Goal: Task Accomplishment & Management: Check status

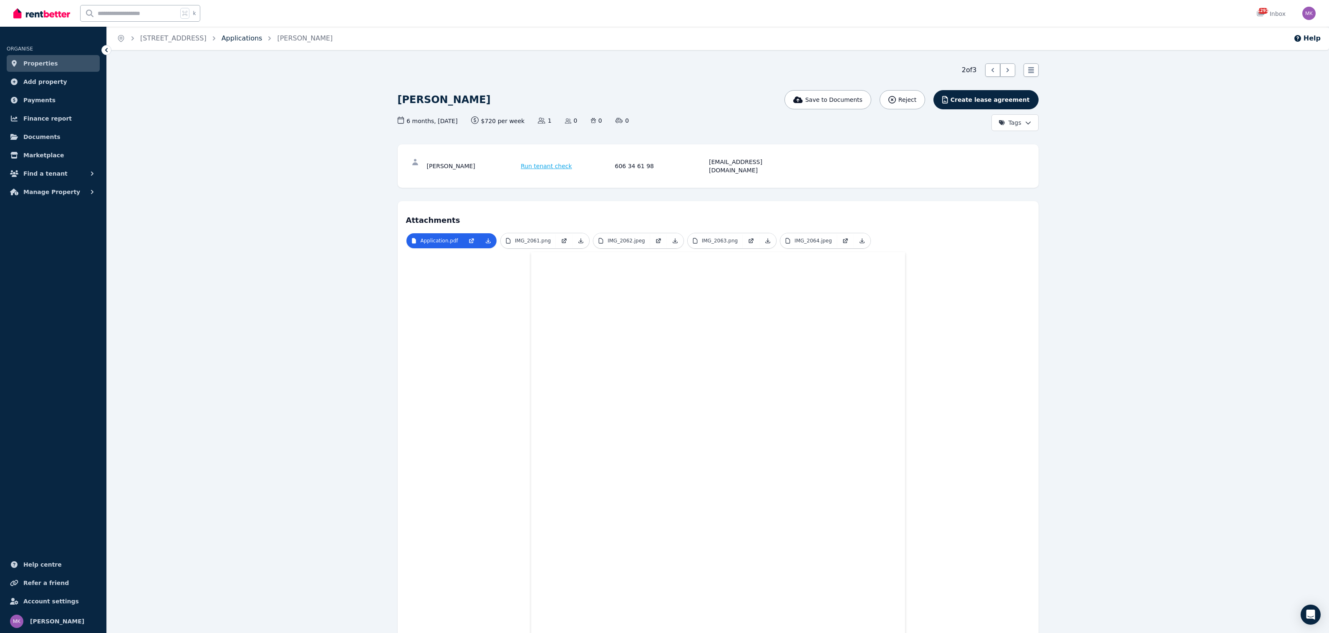
click at [263, 38] on link "Applications" at bounding box center [242, 38] width 41 height 8
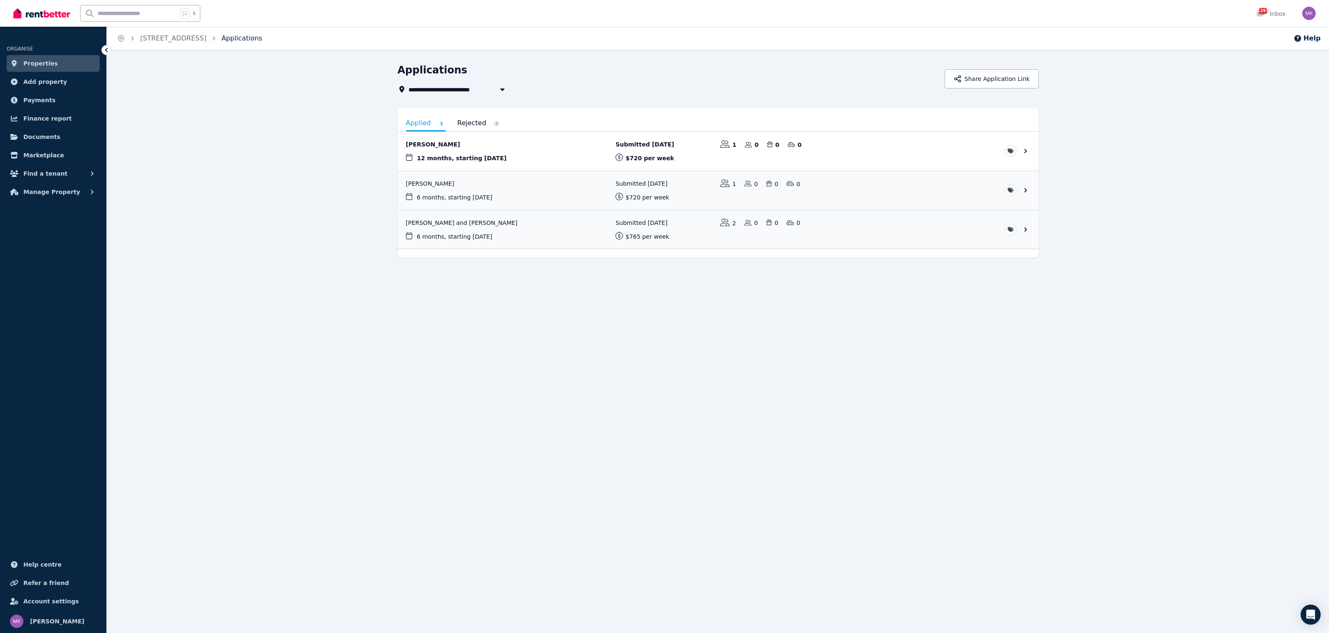
click at [263, 38] on link "Applications" at bounding box center [242, 38] width 41 height 8
click at [475, 90] on span "[STREET_ADDRESS]" at bounding box center [445, 89] width 73 height 10
click at [448, 154] on span "[STREET_ADDRESS]" at bounding box center [456, 155] width 84 height 8
type input "**********"
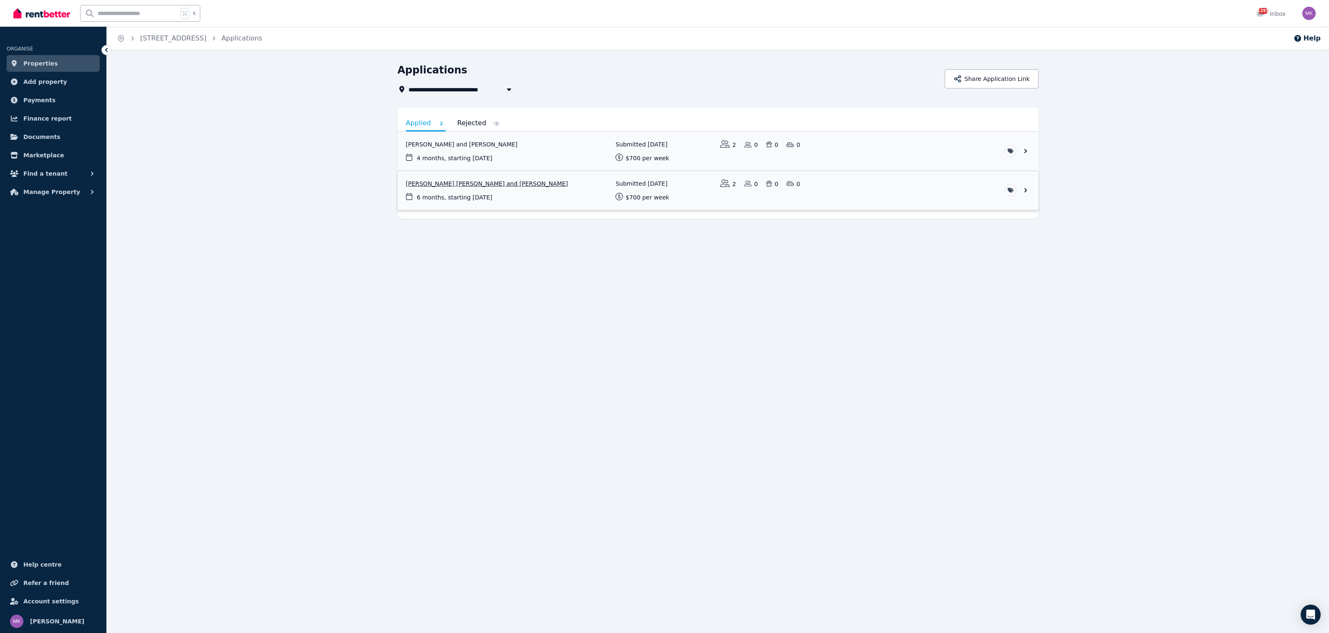
click at [515, 181] on link "View application: Pedro Maximiliano Alonso Perez and Rosario Trucco" at bounding box center [718, 190] width 641 height 39
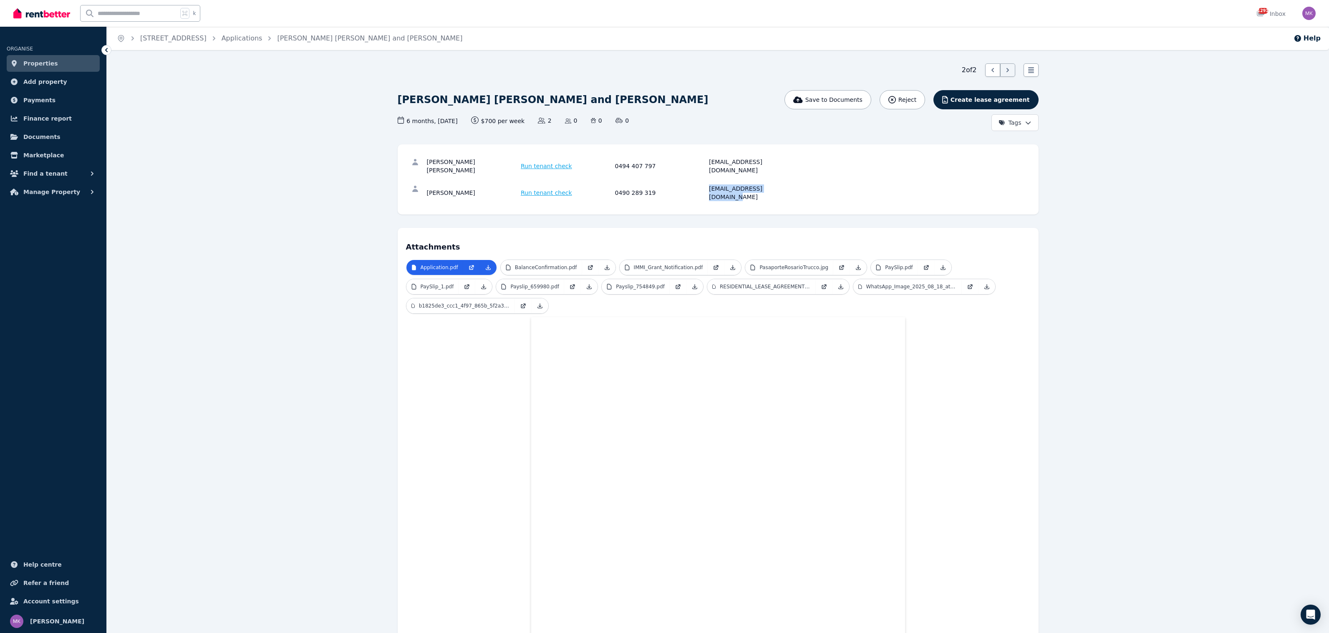
drag, startPoint x: 803, startPoint y: 179, endPoint x: 699, endPoint y: 181, distance: 103.5
click at [699, 181] on div "[PERSON_NAME] Run tenant check 0490 289 319 [EMAIL_ADDRESS][DOMAIN_NAME]" at bounding box center [718, 192] width 624 height 27
copy div "[EMAIL_ADDRESS][DOMAIN_NAME]"
drag, startPoint x: 972, startPoint y: 71, endPoint x: 953, endPoint y: 70, distance: 19.7
click at [953, 70] on div "2 of 2 List view" at bounding box center [718, 69] width 641 height 13
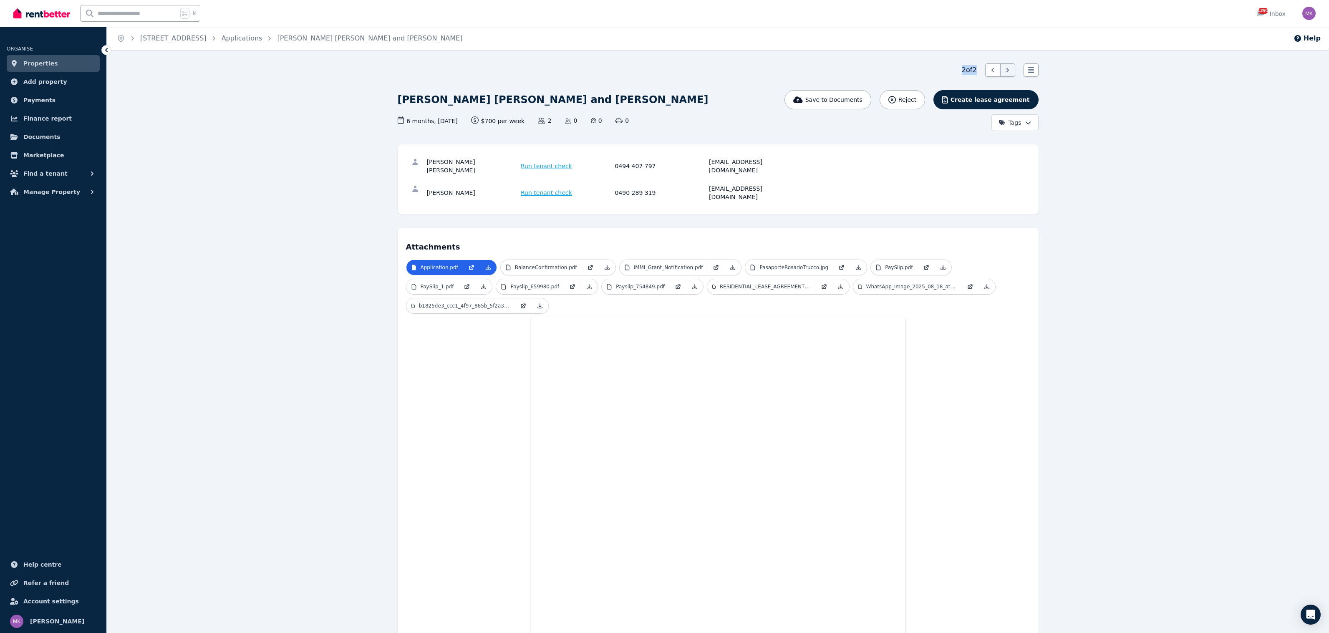
click at [953, 70] on div "2 of 2 List view" at bounding box center [718, 69] width 641 height 13
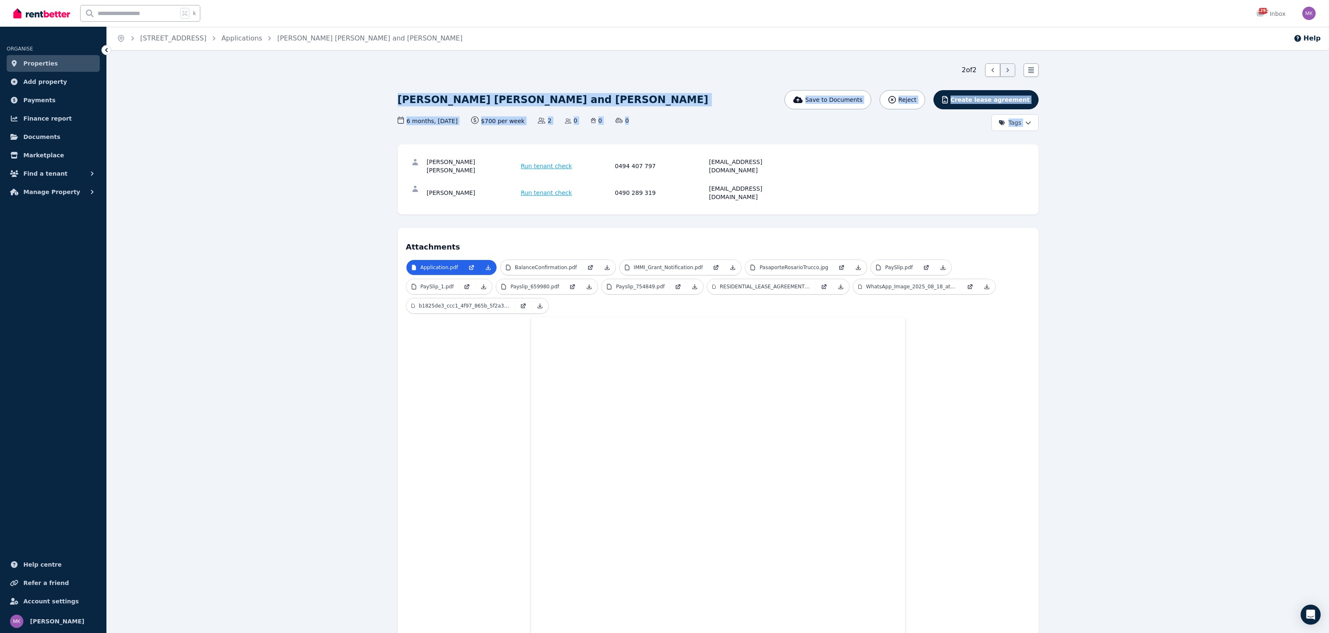
drag, startPoint x: 390, startPoint y: 93, endPoint x: 642, endPoint y: 126, distance: 254.3
drag, startPoint x: 642, startPoint y: 126, endPoint x: 651, endPoint y: 126, distance: 8.8
click at [645, 126] on div "6 months , [DATE] Lease term and start date $700 per week Rental amount offered…" at bounding box center [610, 123] width 425 height 15
drag, startPoint x: 550, startPoint y: 104, endPoint x: 550, endPoint y: 91, distance: 12.1
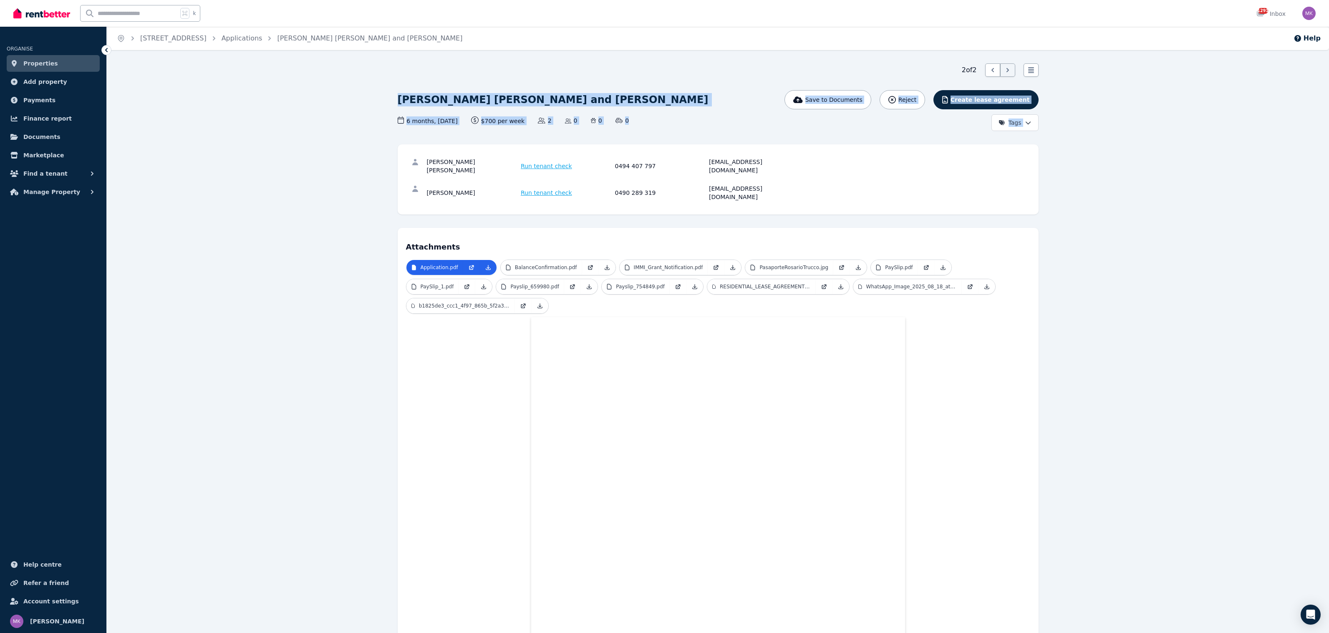
drag, startPoint x: 659, startPoint y: 91, endPoint x: 660, endPoint y: 99, distance: 7.6
click at [659, 93] on div "[PERSON_NAME] [PERSON_NAME] and [PERSON_NAME]" at bounding box center [610, 100] width 425 height 20
click at [573, 96] on div "[PERSON_NAME] [PERSON_NAME] and [PERSON_NAME] Save to Documents Reject Create l…" at bounding box center [718, 110] width 641 height 41
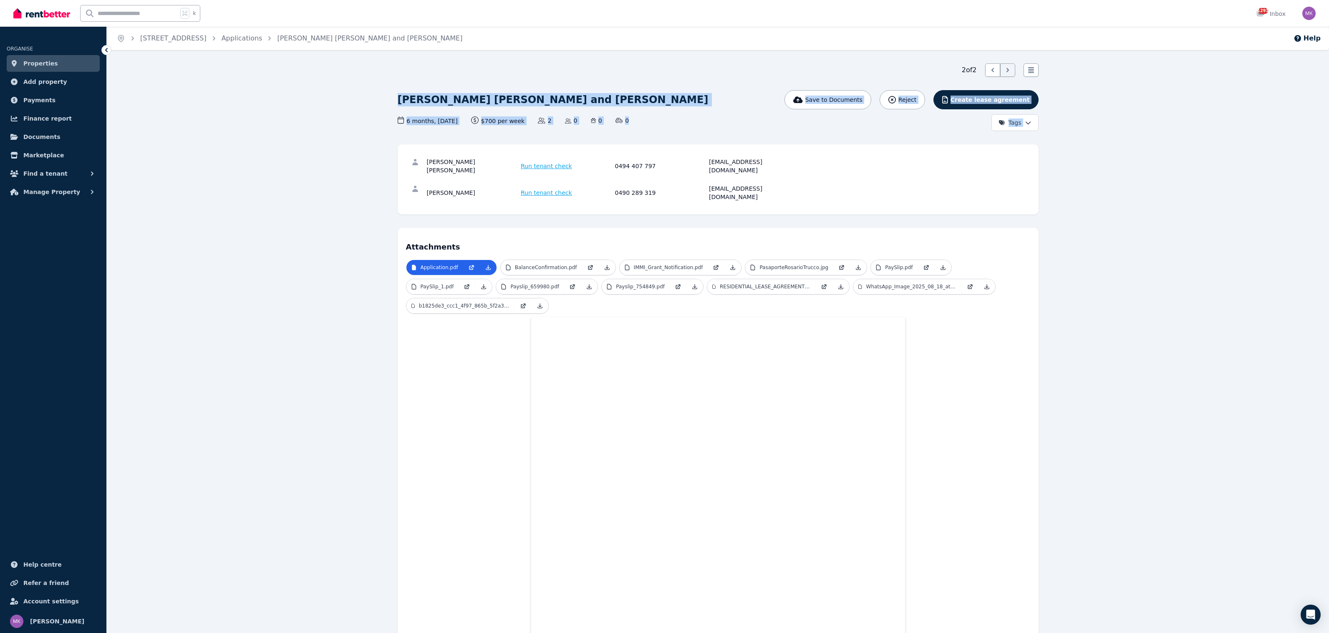
drag, startPoint x: 420, startPoint y: 99, endPoint x: 641, endPoint y: 124, distance: 222.2
click at [641, 124] on div "6 months , [DATE] Lease term and start date $700 per week Rental amount offered…" at bounding box center [610, 120] width 425 height 9
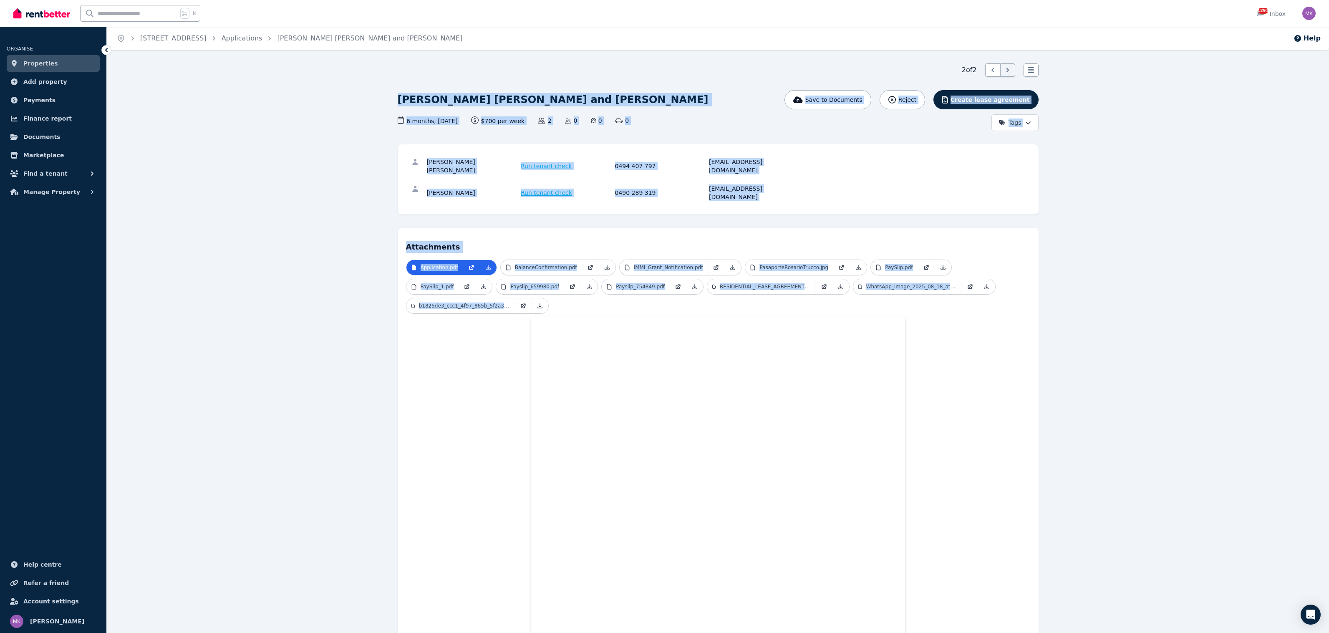
drag, startPoint x: 987, startPoint y: 273, endPoint x: 368, endPoint y: 89, distance: 645.2
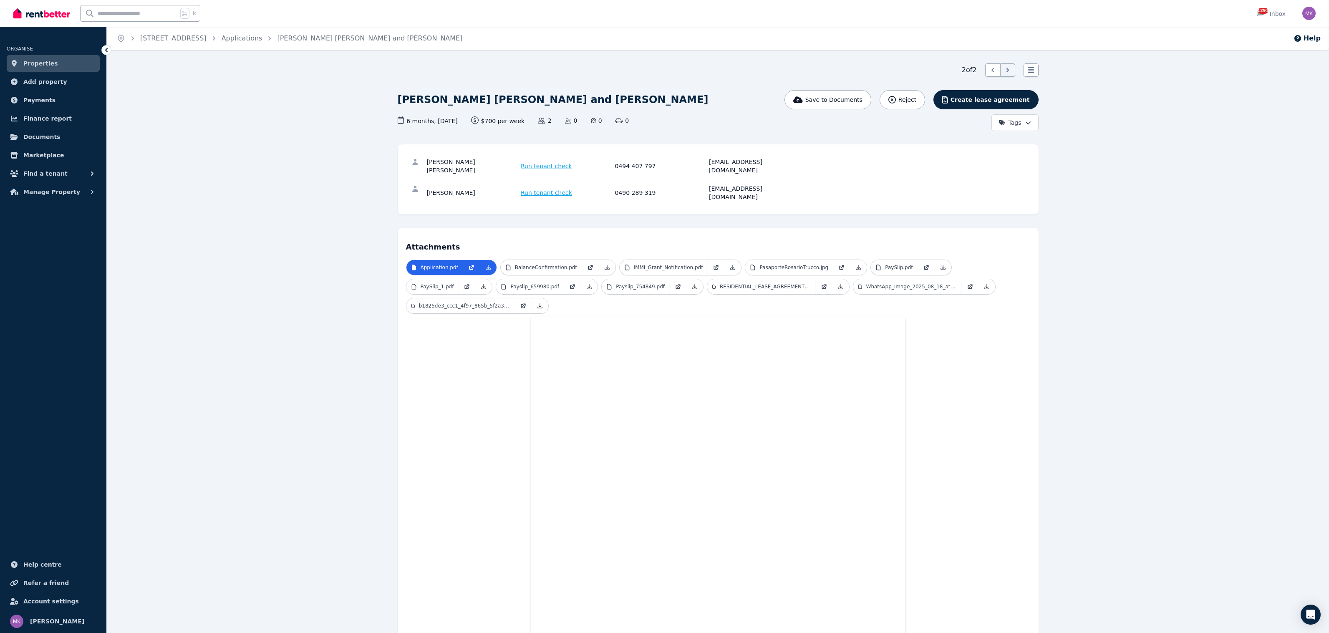
click at [423, 71] on div "2 of 2 List view" at bounding box center [718, 69] width 641 height 13
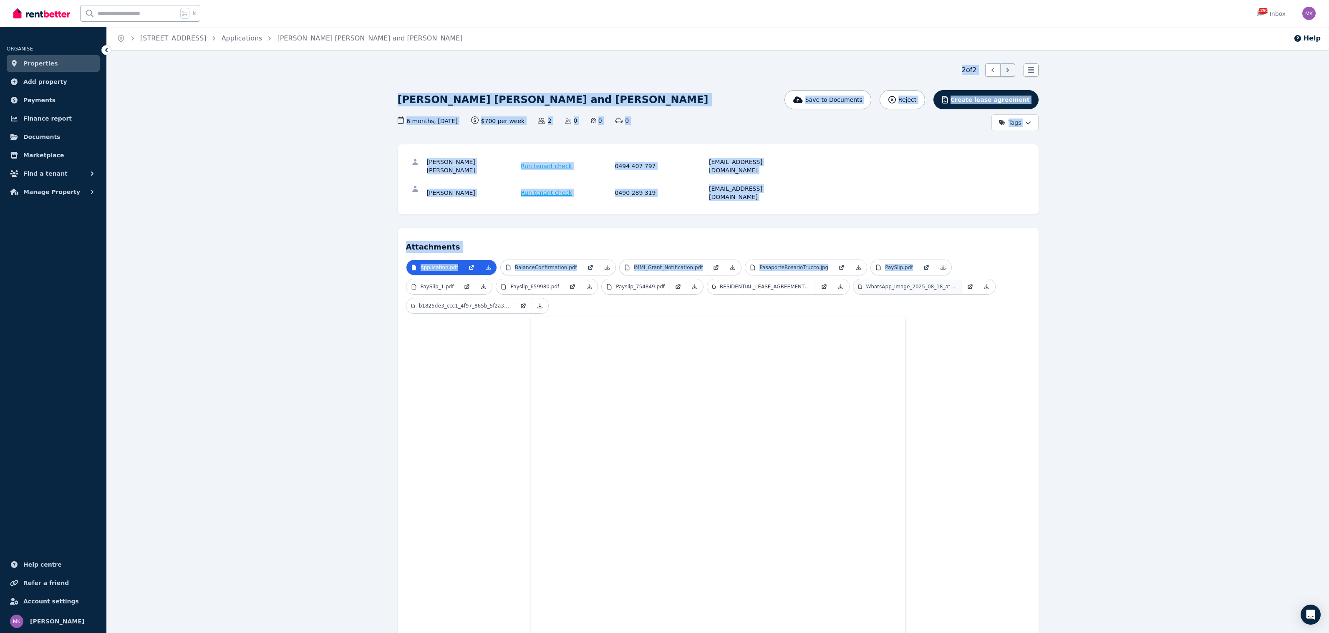
drag, startPoint x: 384, startPoint y: 73, endPoint x: 942, endPoint y: 265, distance: 590.0
drag, startPoint x: 1013, startPoint y: 284, endPoint x: 376, endPoint y: 71, distance: 672.3
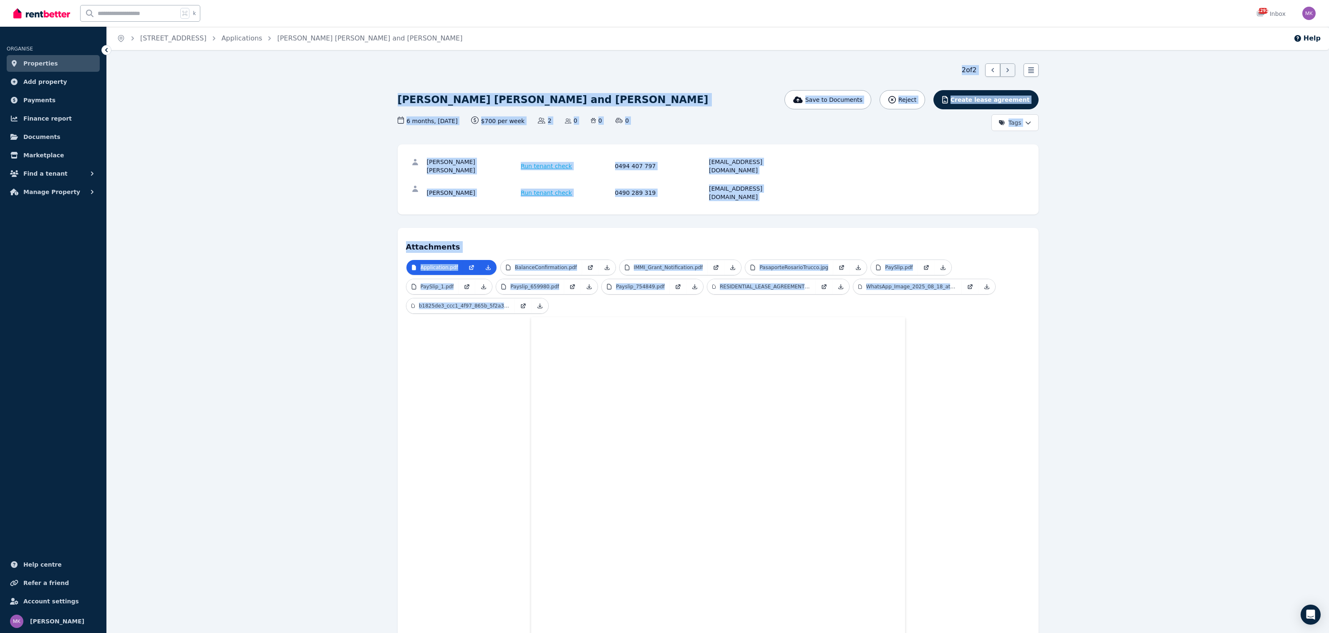
drag, startPoint x: 376, startPoint y: 73, endPoint x: 907, endPoint y: 286, distance: 572.9
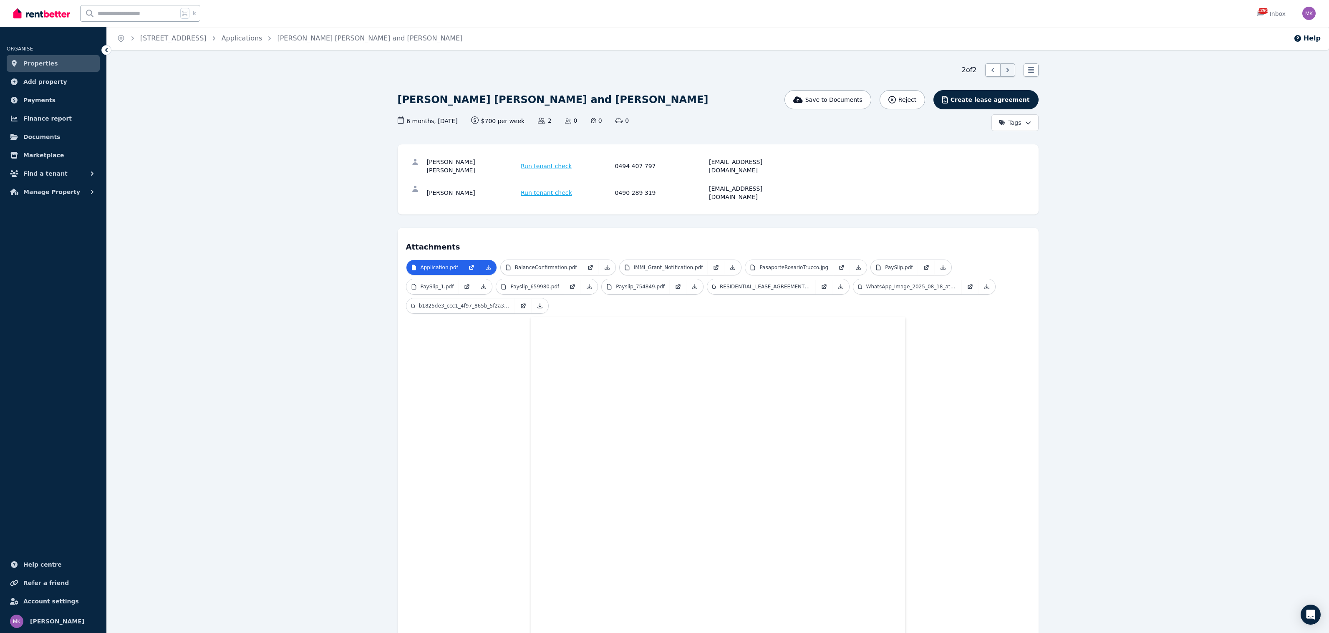
drag, startPoint x: 959, startPoint y: 321, endPoint x: 992, endPoint y: 325, distance: 34.0
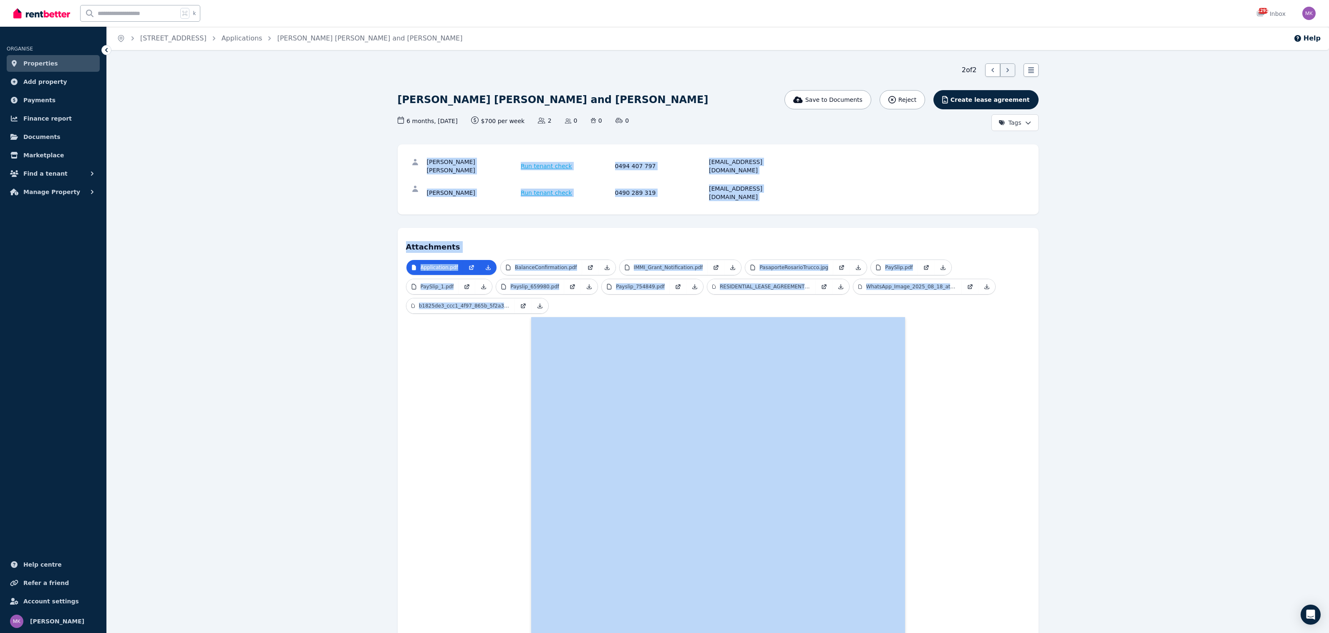
drag, startPoint x: 918, startPoint y: 297, endPoint x: 451, endPoint y: 122, distance: 498.7
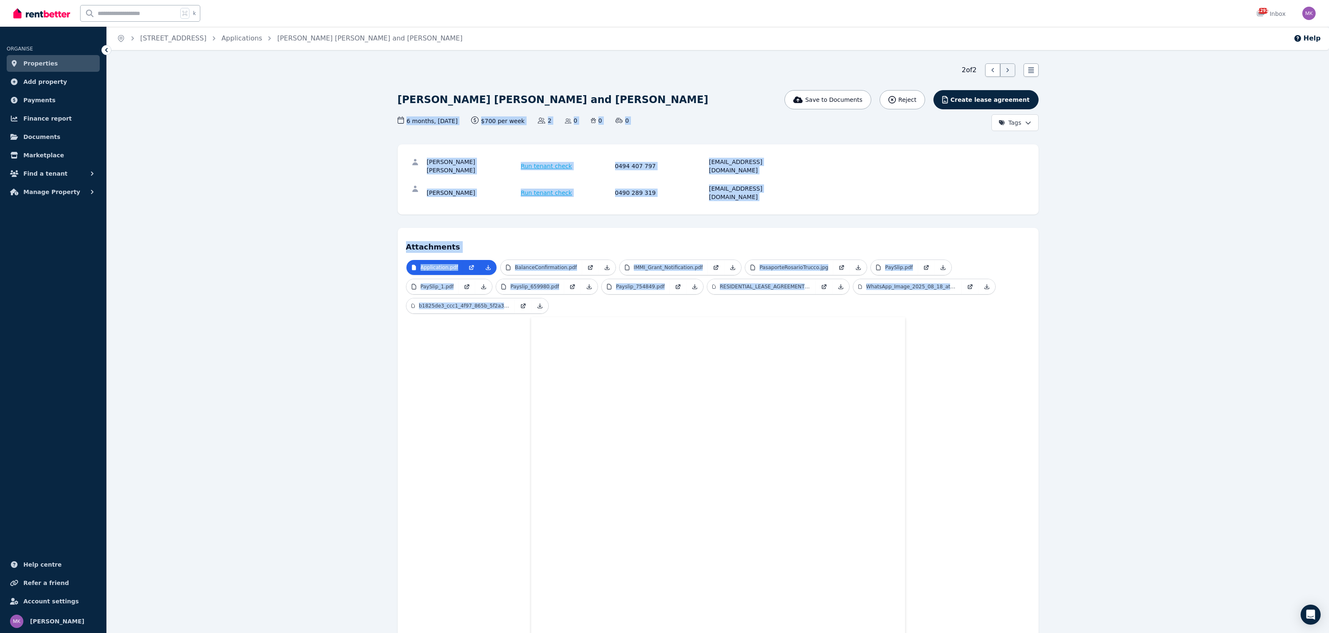
drag, startPoint x: 588, startPoint y: 293, endPoint x: 368, endPoint y: 119, distance: 281.3
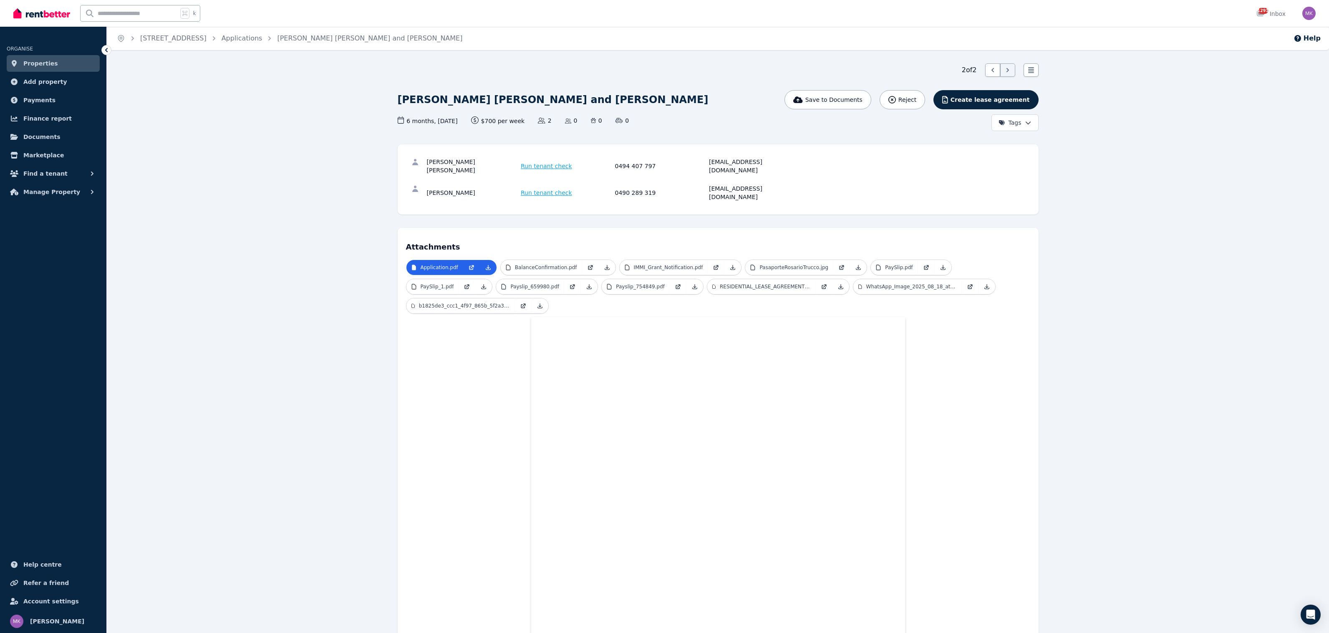
drag, startPoint x: 857, startPoint y: 282, endPoint x: 583, endPoint y: 198, distance: 286.1
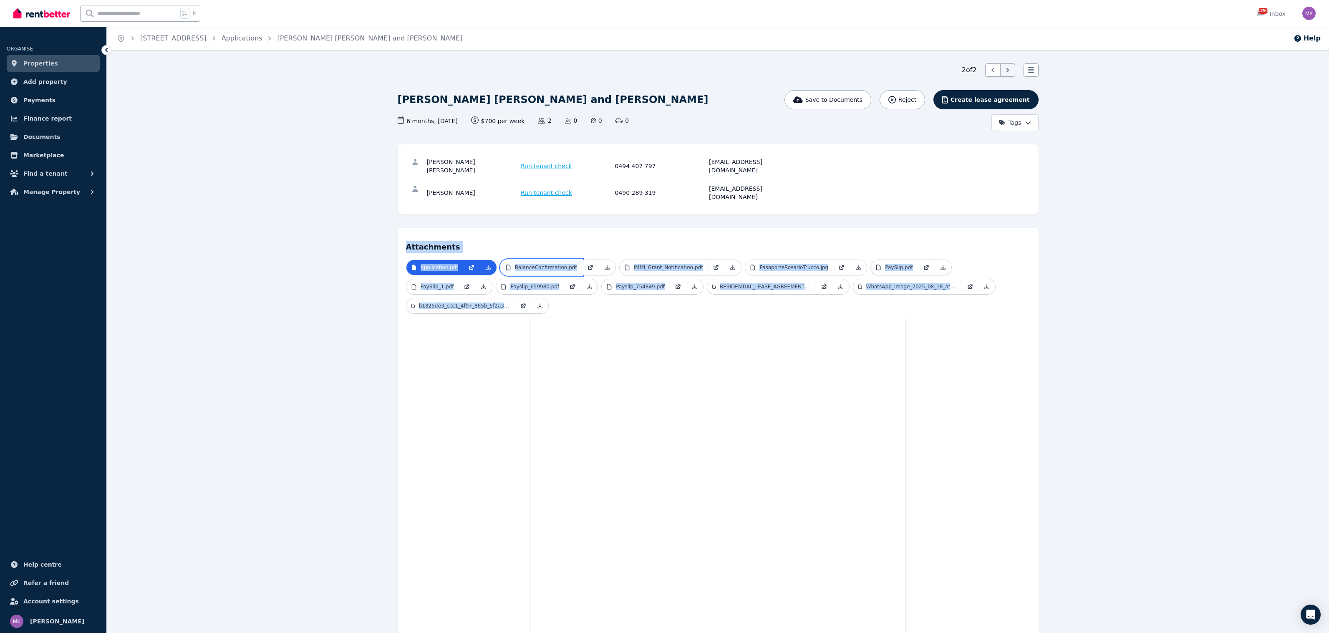
click at [560, 264] on p "BalanceConfirmation.pdf" at bounding box center [546, 267] width 62 height 7
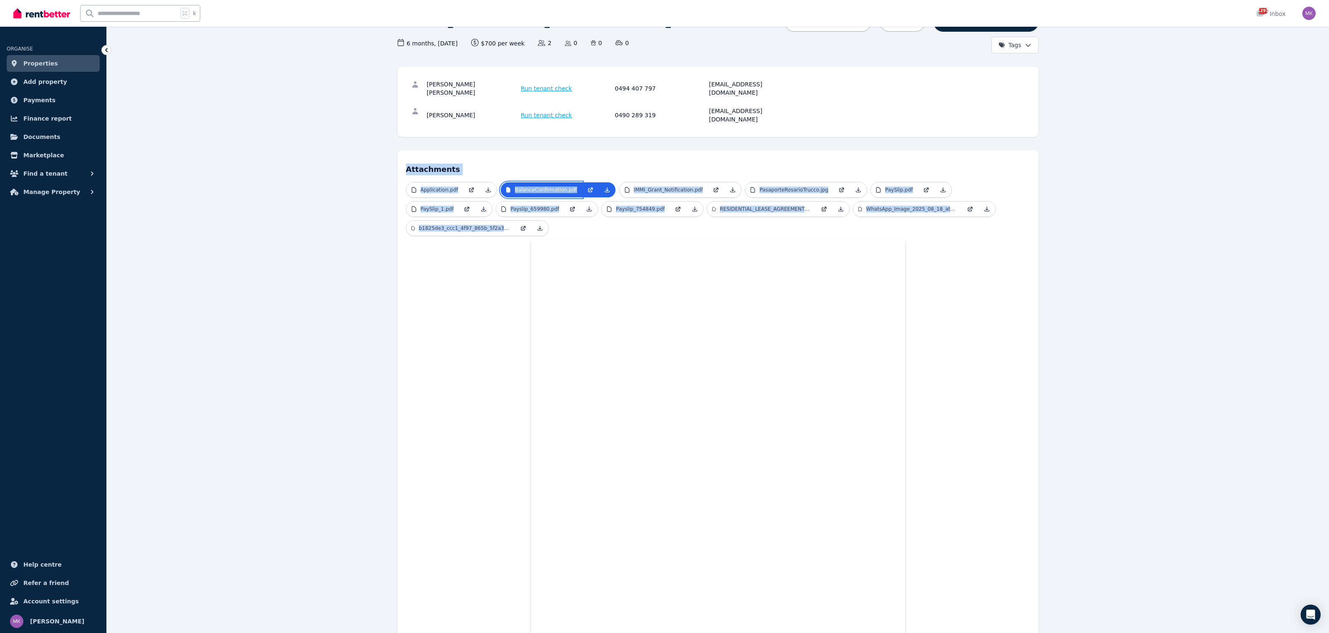
scroll to position [26, 0]
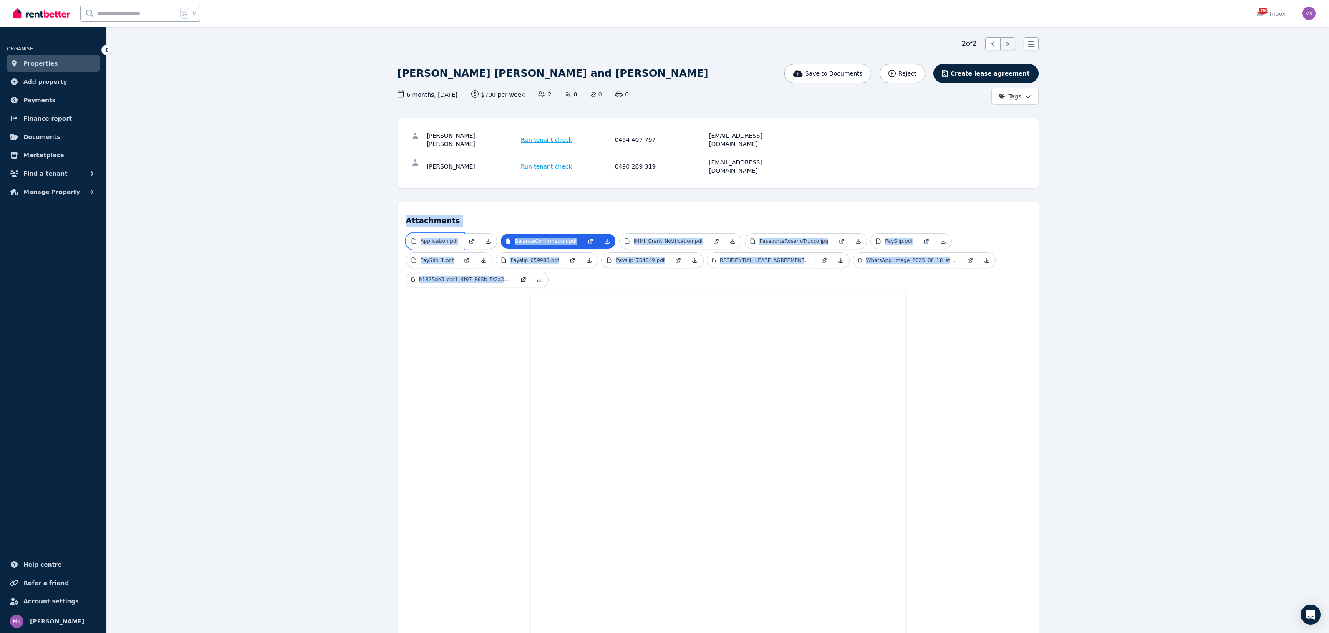
click at [443, 238] on p "Application.pdf" at bounding box center [440, 241] width 38 height 7
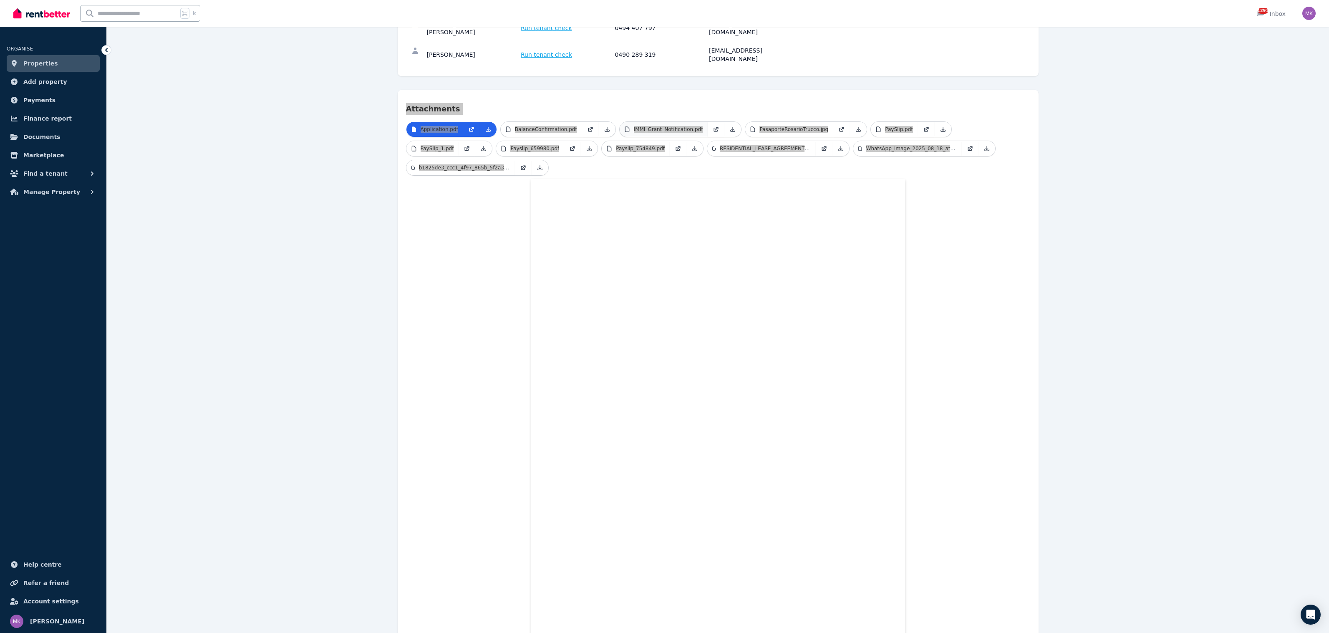
scroll to position [0, 0]
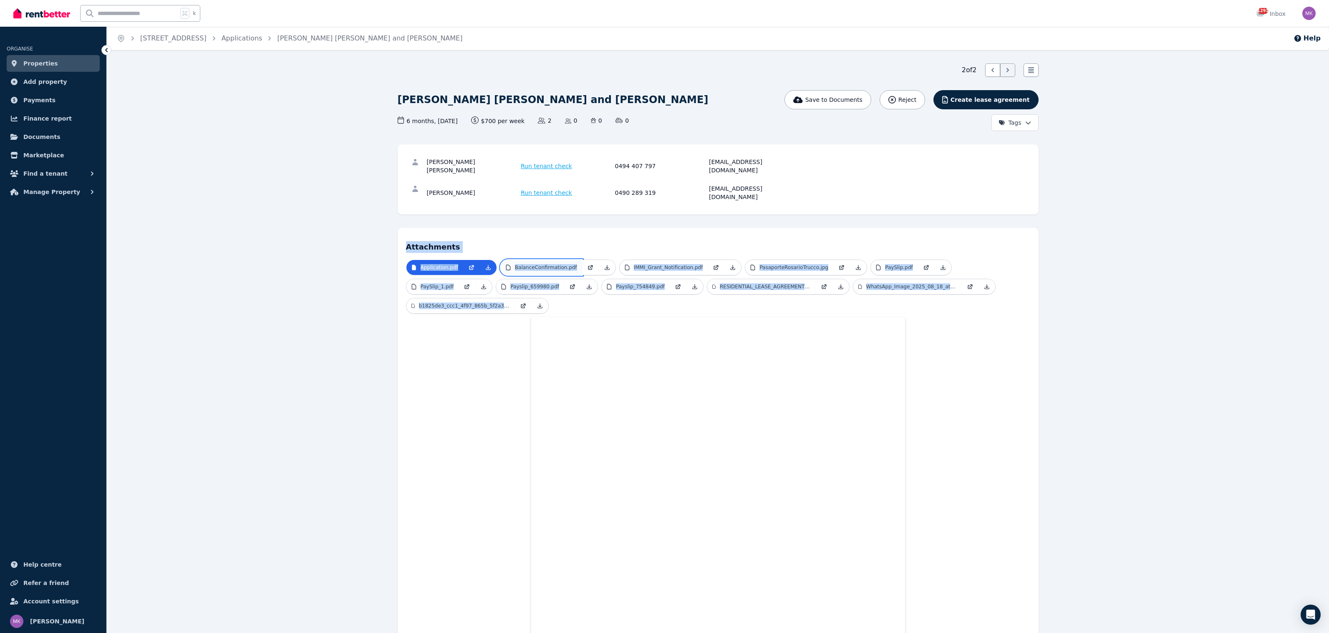
click at [554, 264] on p "BalanceConfirmation.pdf" at bounding box center [546, 267] width 62 height 7
click at [672, 264] on p "IMMI_Grant_Notification.pdf" at bounding box center [668, 267] width 69 height 7
click at [784, 264] on p "PasaporteRosarioTrucco.jpg" at bounding box center [794, 267] width 69 height 7
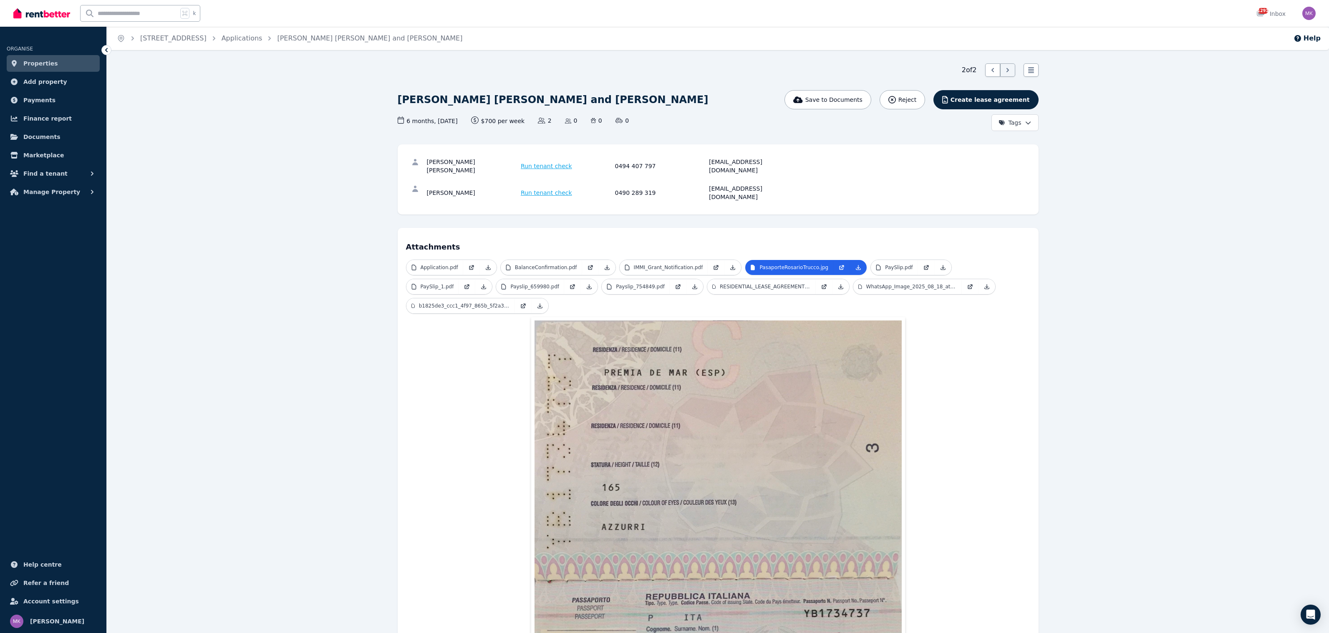
click at [1025, 338] on div "Application.pdf BalanceConfirmation.pdf IMMI_Grant_Notification.pdf PasaporteRo…" at bounding box center [718, 551] width 624 height 583
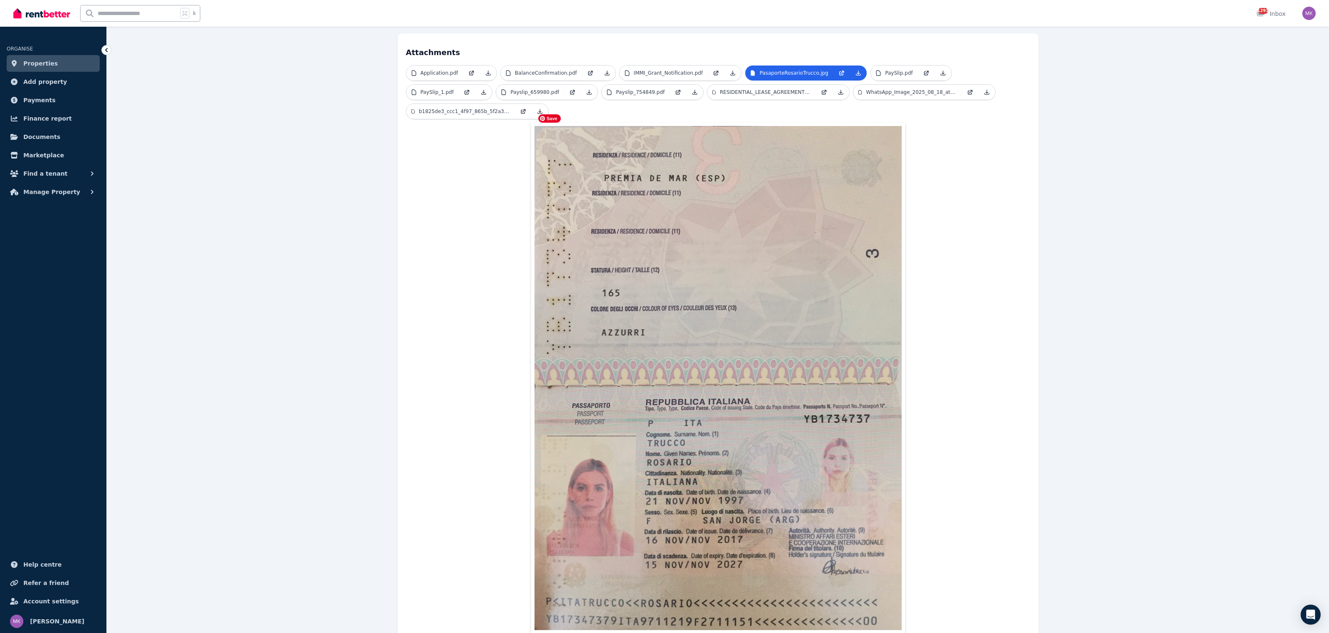
scroll to position [230, 0]
